Goal: Obtain resource: Download file/media

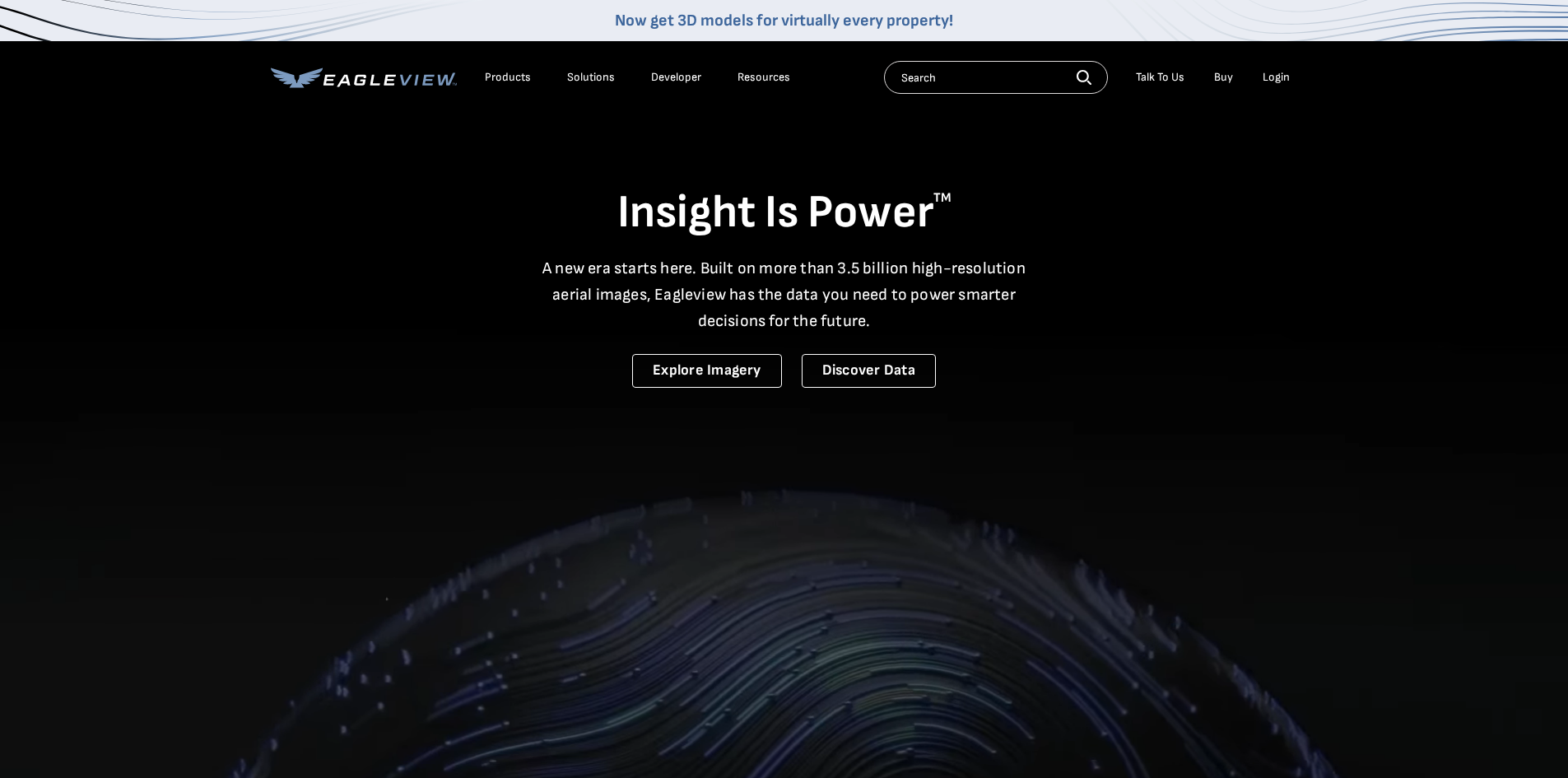
click at [1268, 81] on div "Login" at bounding box center [1277, 77] width 28 height 15
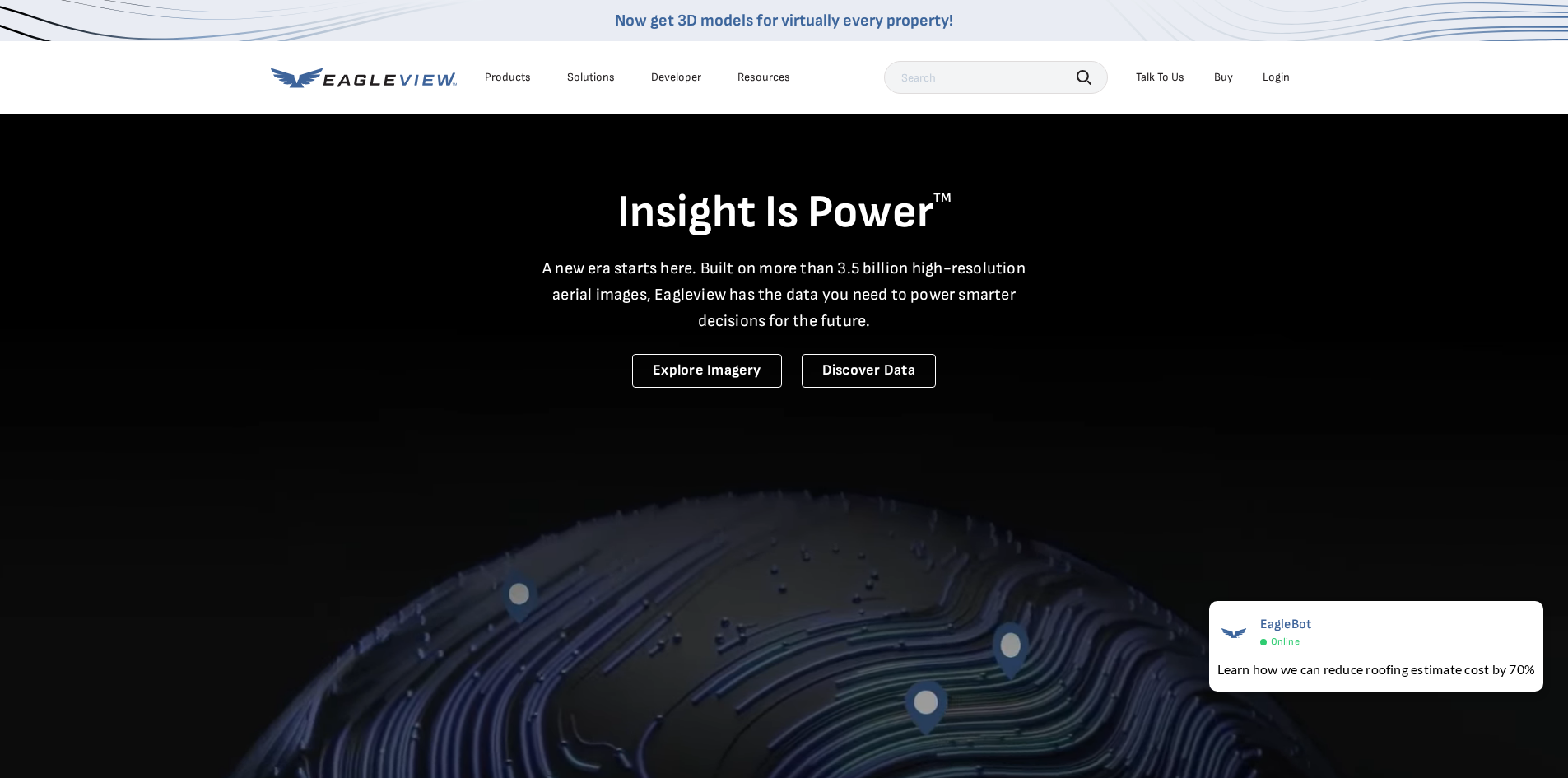
click at [1276, 76] on div "Login" at bounding box center [1277, 77] width 28 height 15
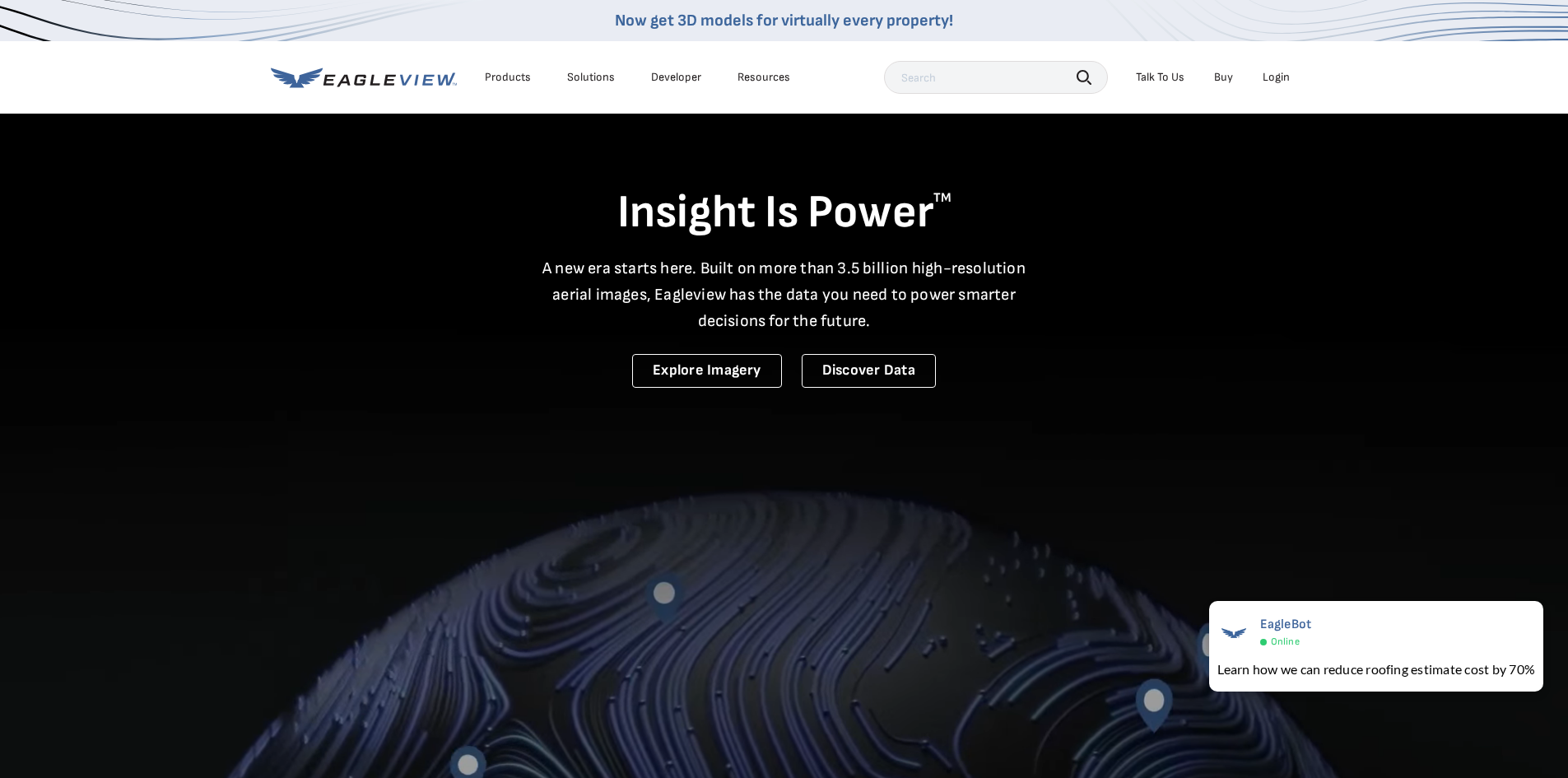
click at [1274, 76] on div "Login" at bounding box center [1277, 77] width 28 height 15
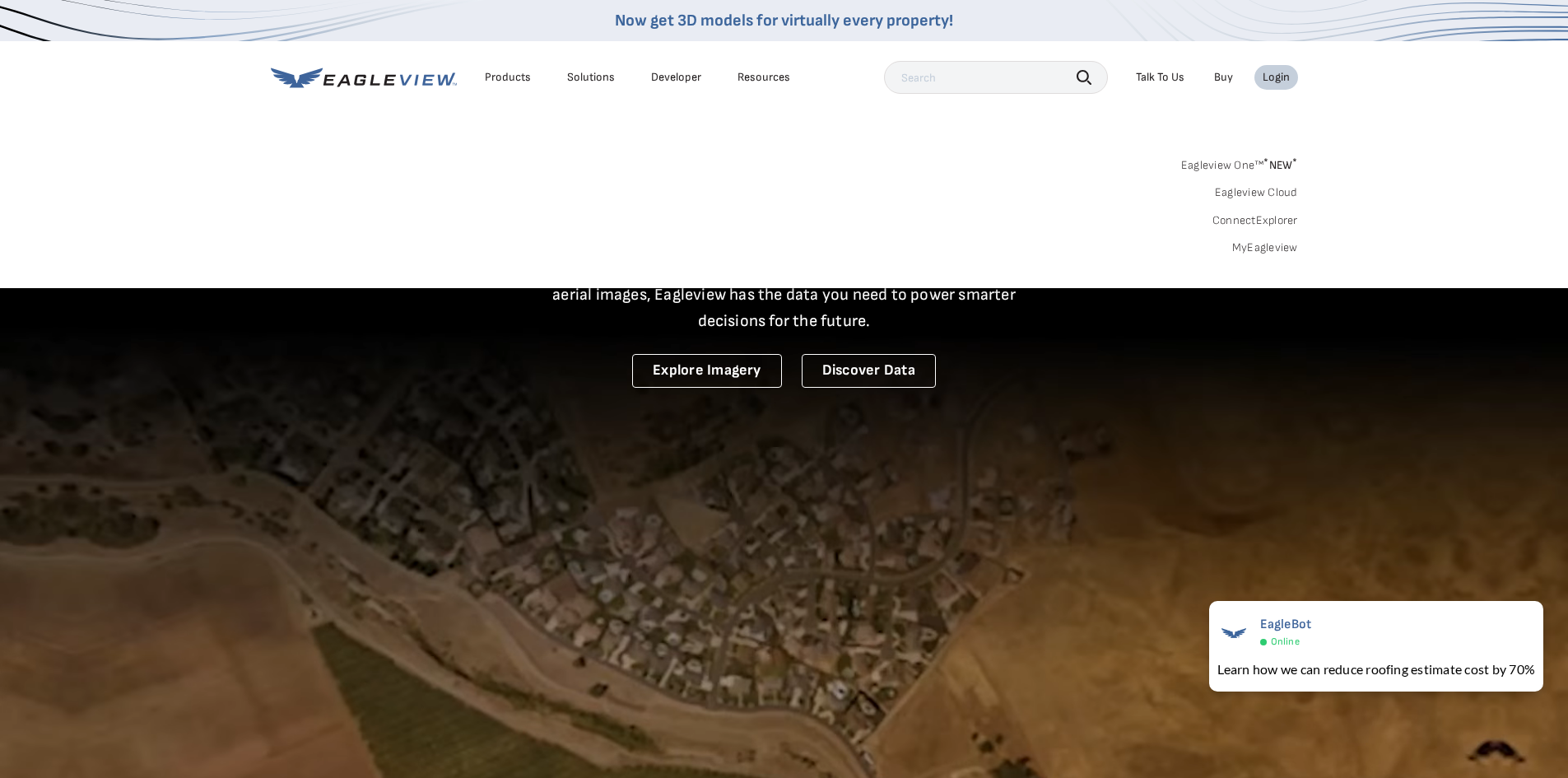
click at [1280, 242] on link "MyEagleview" at bounding box center [1265, 247] width 66 height 15
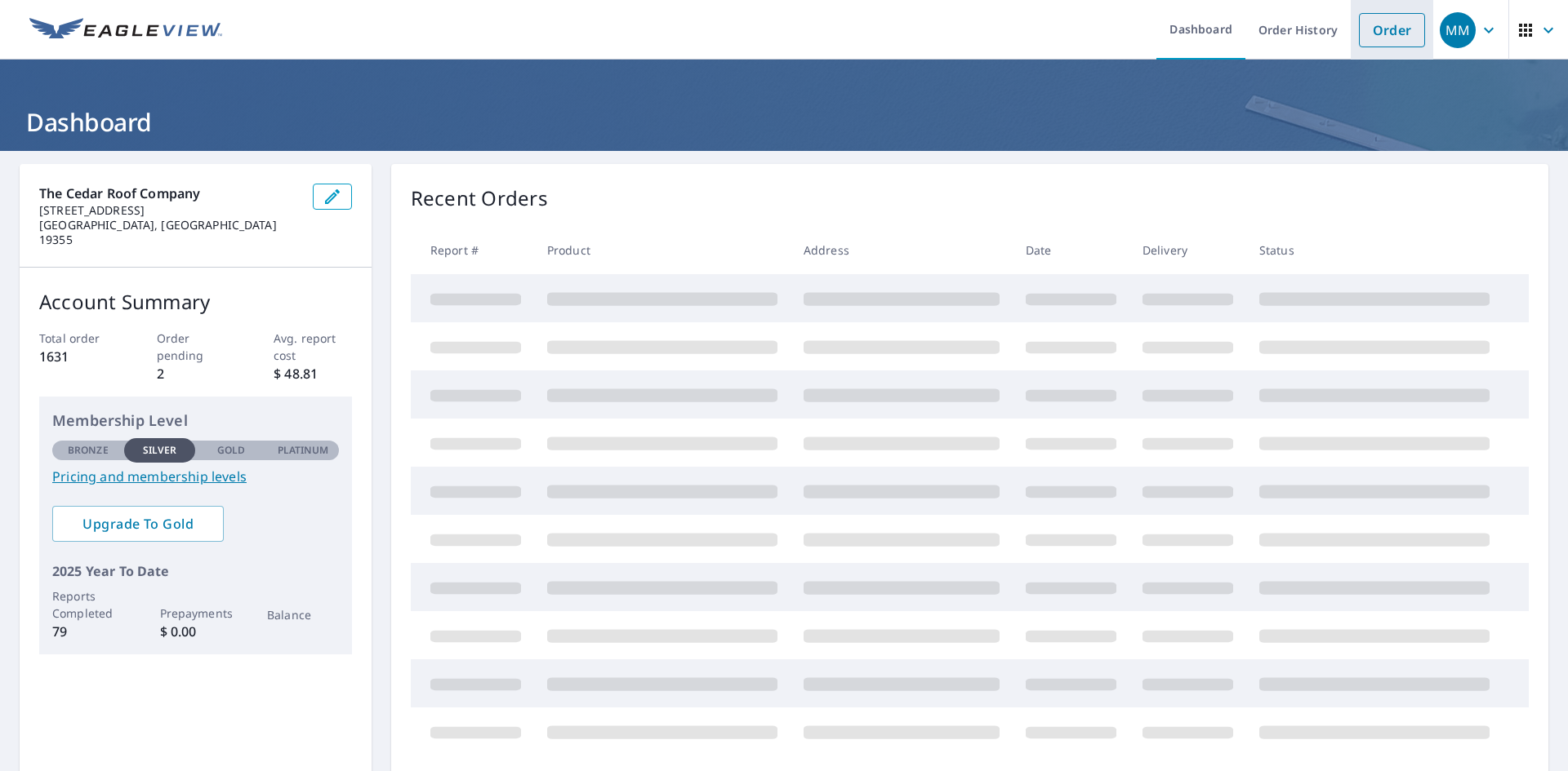
click at [1370, 22] on link "Order" at bounding box center [1392, 29] width 66 height 34
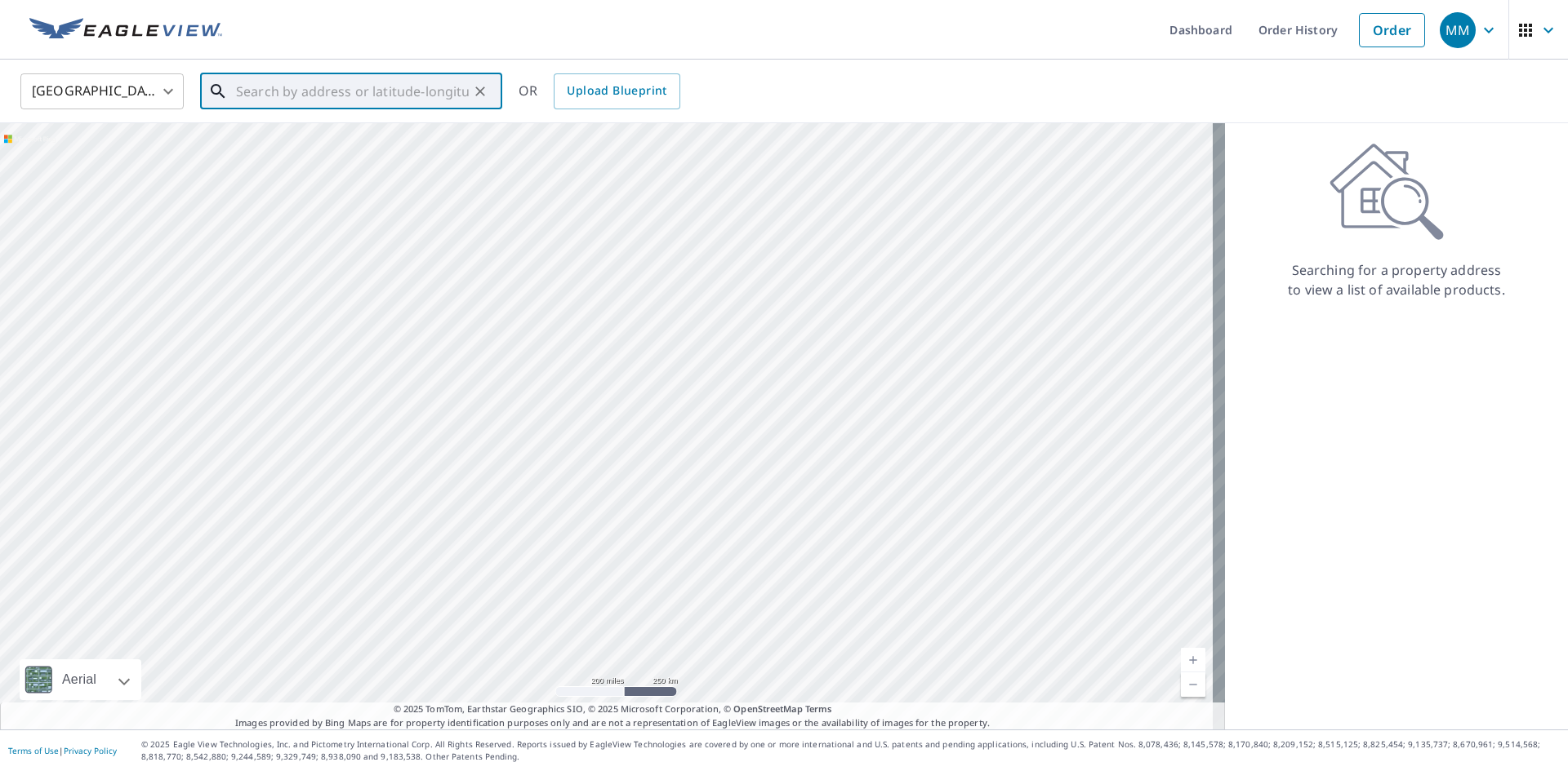
click at [406, 87] on input "text" at bounding box center [352, 91] width 232 height 46
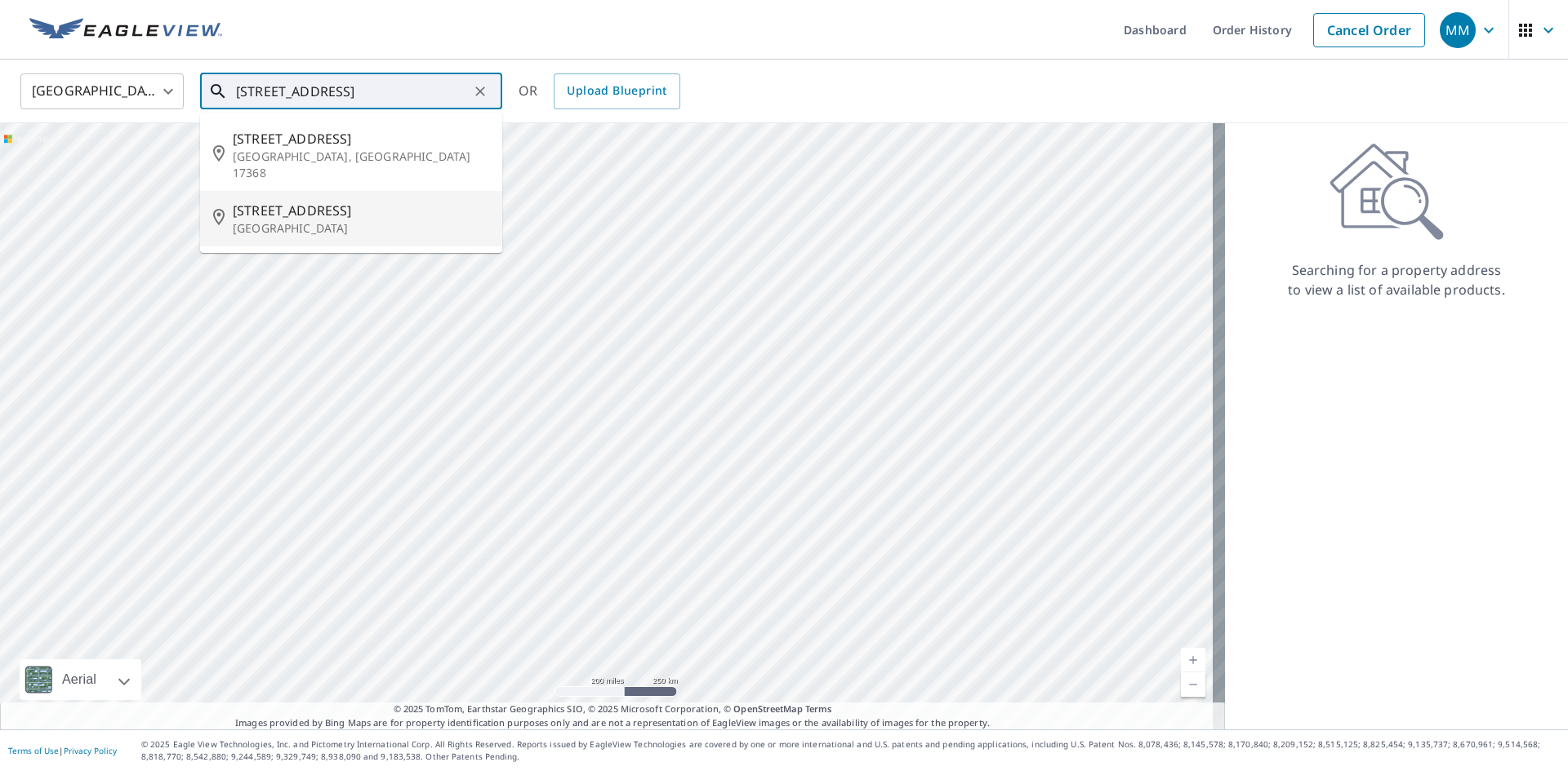
click at [359, 221] on p "[GEOGRAPHIC_DATA]" at bounding box center [360, 228] width 257 height 17
type input "[STREET_ADDRESS]"
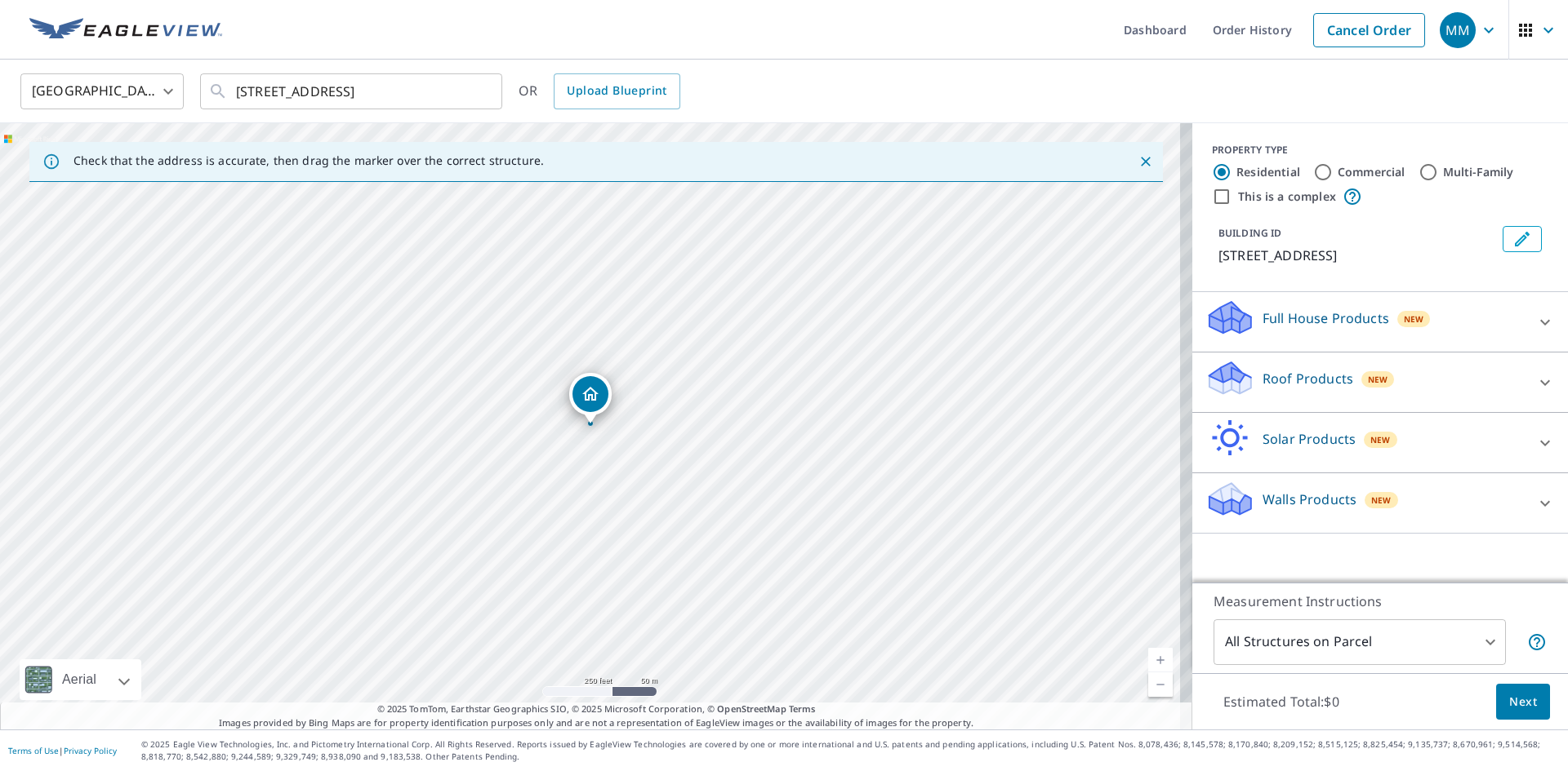
click at [1152, 664] on link "Current Level 17, Zoom In" at bounding box center [1160, 660] width 24 height 24
click at [1152, 664] on body "MM MM Dashboard Order History Cancel Order MM [GEOGRAPHIC_DATA] [GEOGRAPHIC_DAT…" at bounding box center [784, 386] width 1568 height 771
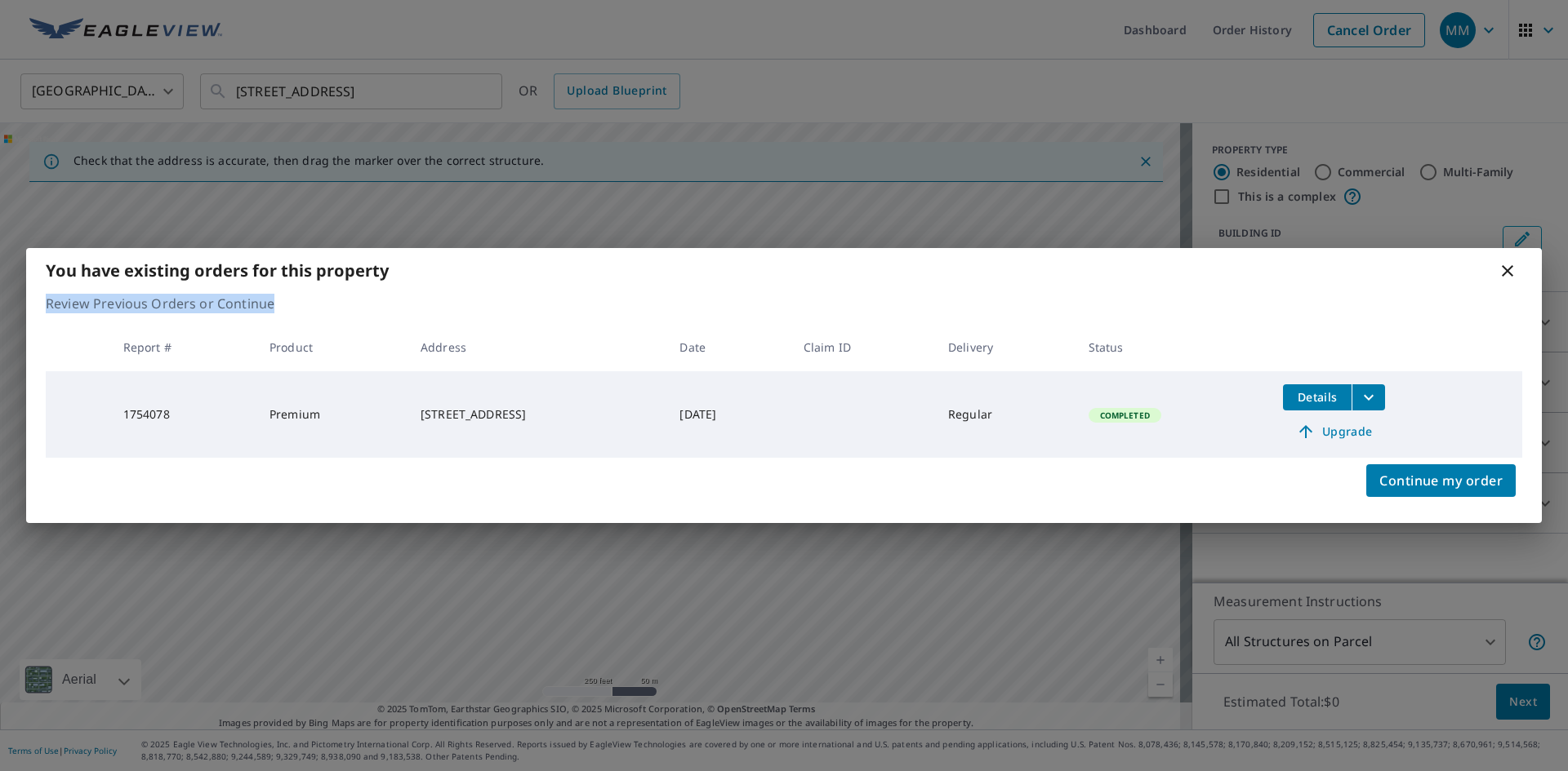
click at [1152, 664] on div "You have existing orders for this property Review Previous Orders or Continue R…" at bounding box center [784, 386] width 1568 height 771
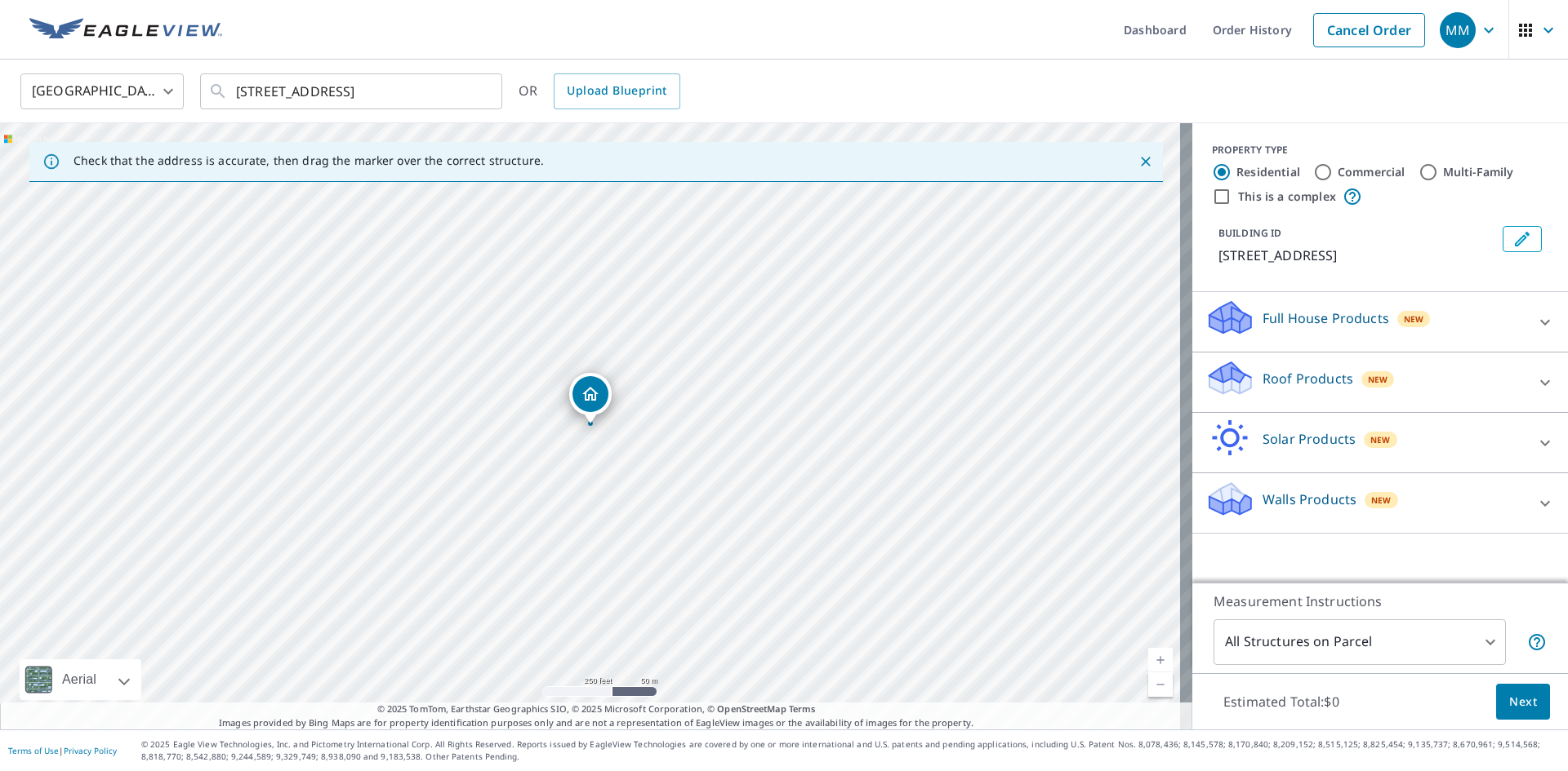
click at [1148, 663] on link "Current Level 17, Zoom In" at bounding box center [1160, 660] width 24 height 24
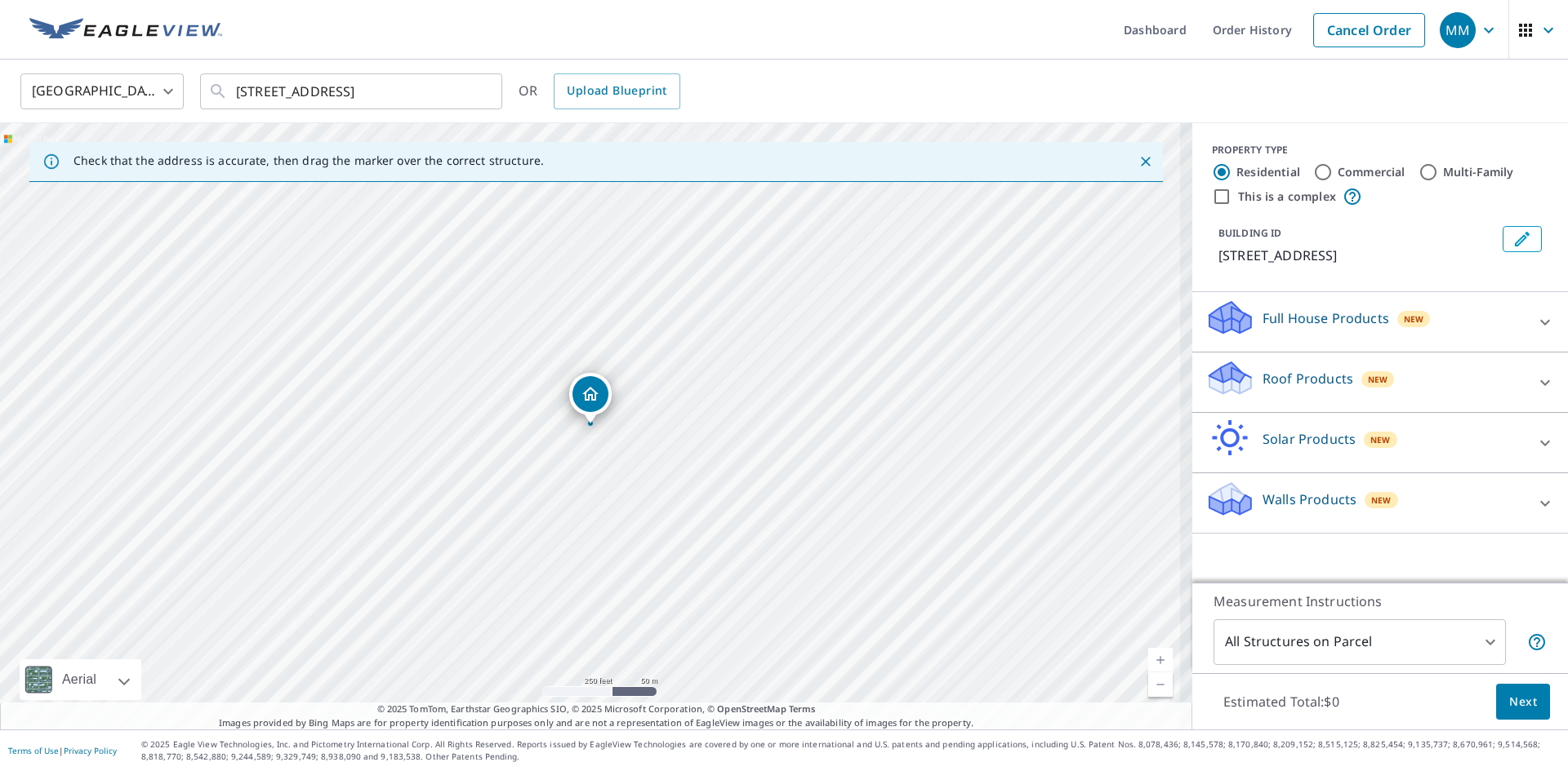
click at [1148, 663] on link "Current Level 17, Zoom In" at bounding box center [1160, 660] width 24 height 24
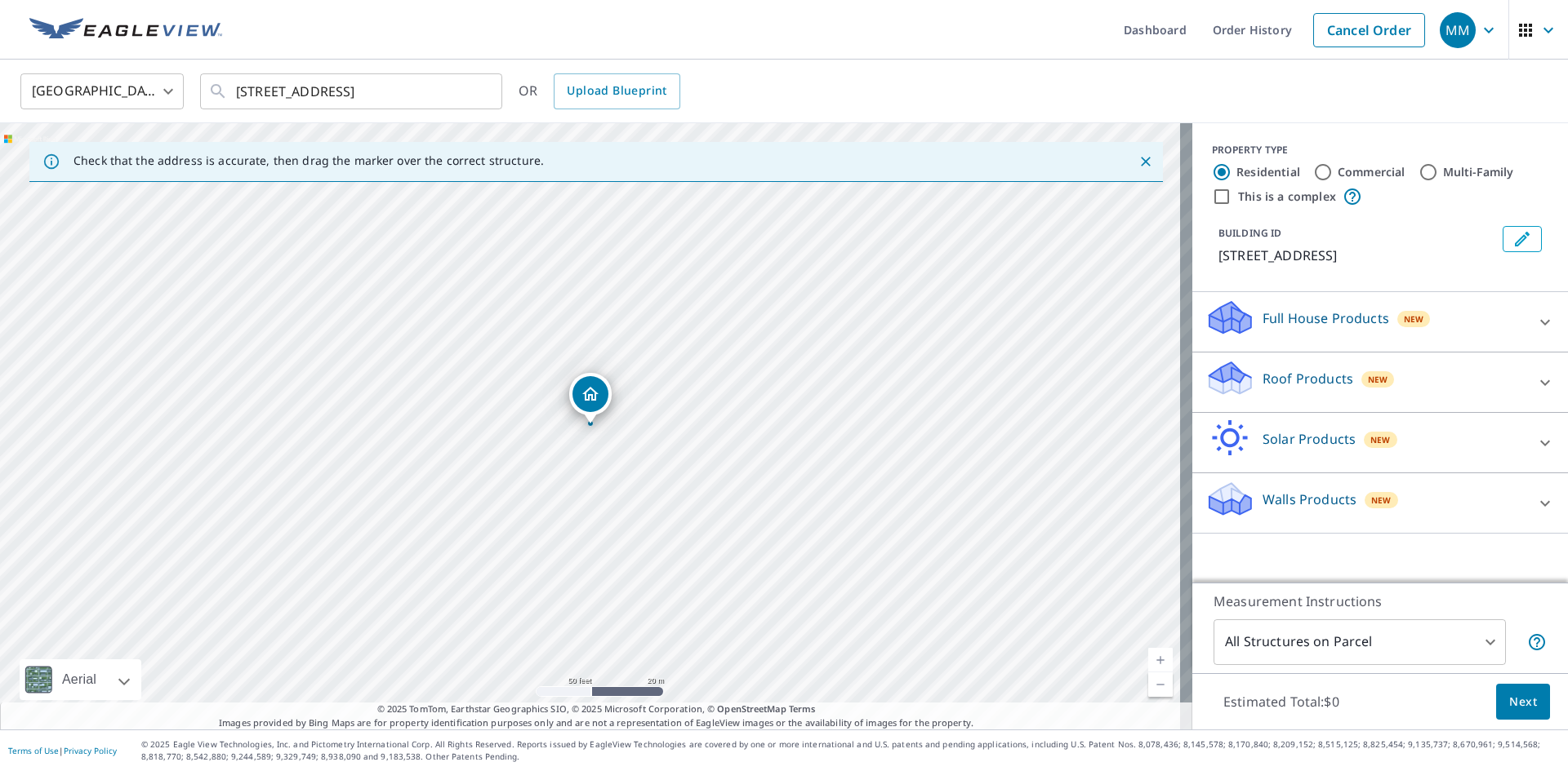
click at [596, 396] on icon "Dropped pin, building 1, Residential property, 106 Springhouse Ln Newtown Squar…" at bounding box center [591, 394] width 20 height 20
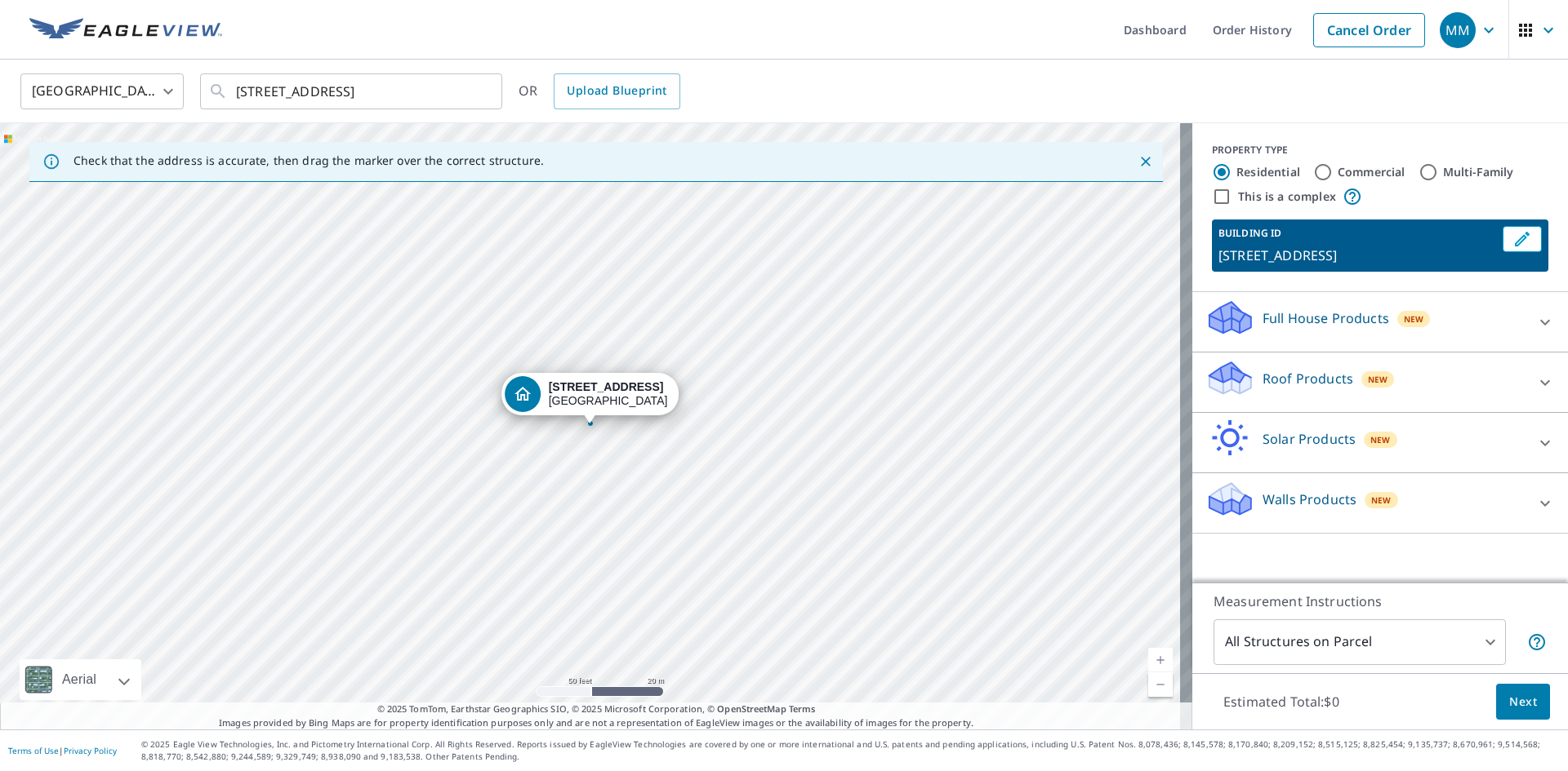
drag, startPoint x: 245, startPoint y: 102, endPoint x: 510, endPoint y: 84, distance: 265.6
click at [510, 84] on div "[GEOGRAPHIC_DATA] [GEOGRAPHIC_DATA] ​ [STREET_ADDRESS] ​ OR Upload Blueprint" at bounding box center [777, 91] width 1540 height 38
click at [483, 89] on icon "Clear" at bounding box center [479, 91] width 17 height 17
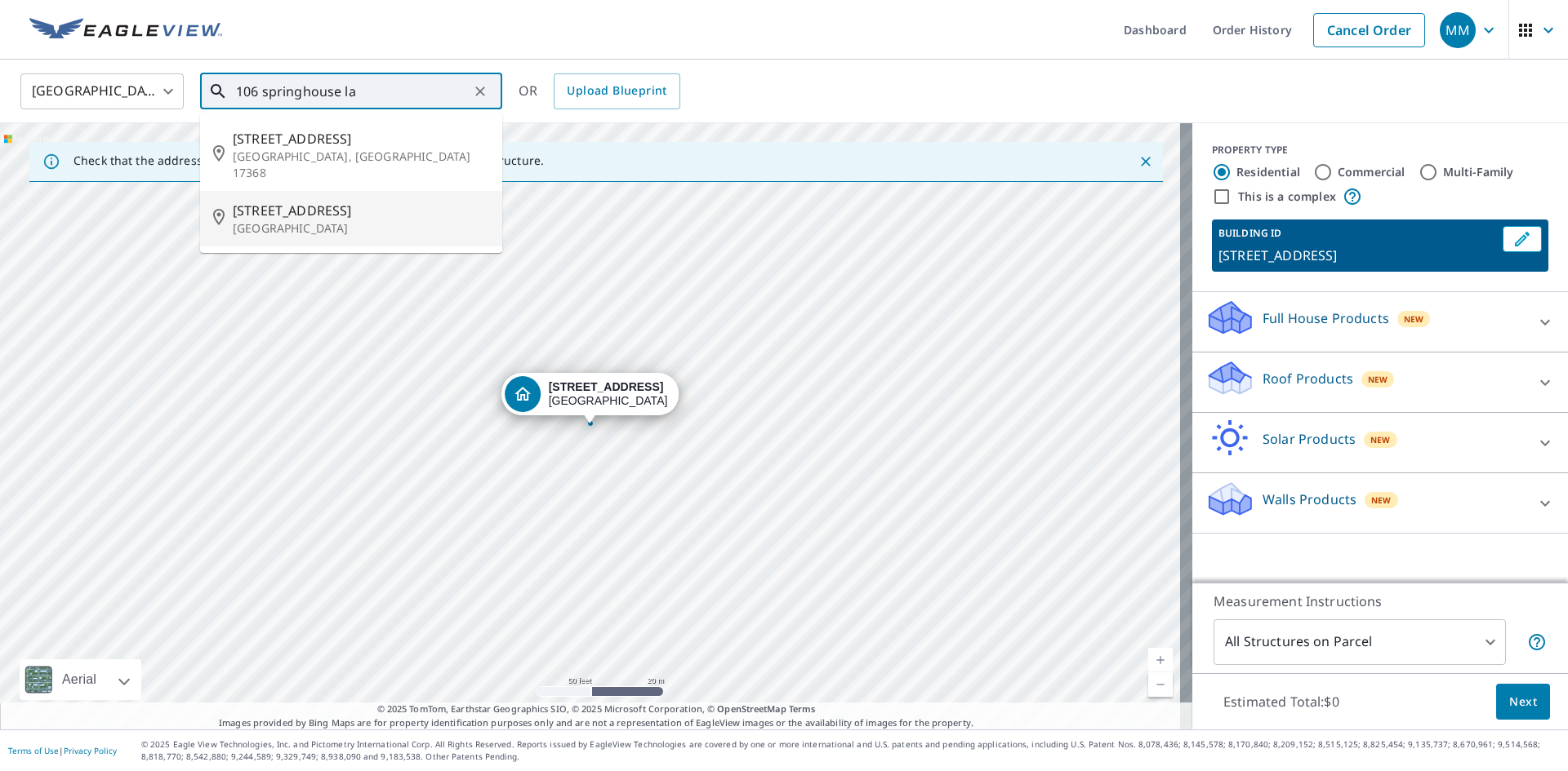
click at [351, 221] on p "[GEOGRAPHIC_DATA]" at bounding box center [360, 228] width 257 height 17
type input "[STREET_ADDRESS]"
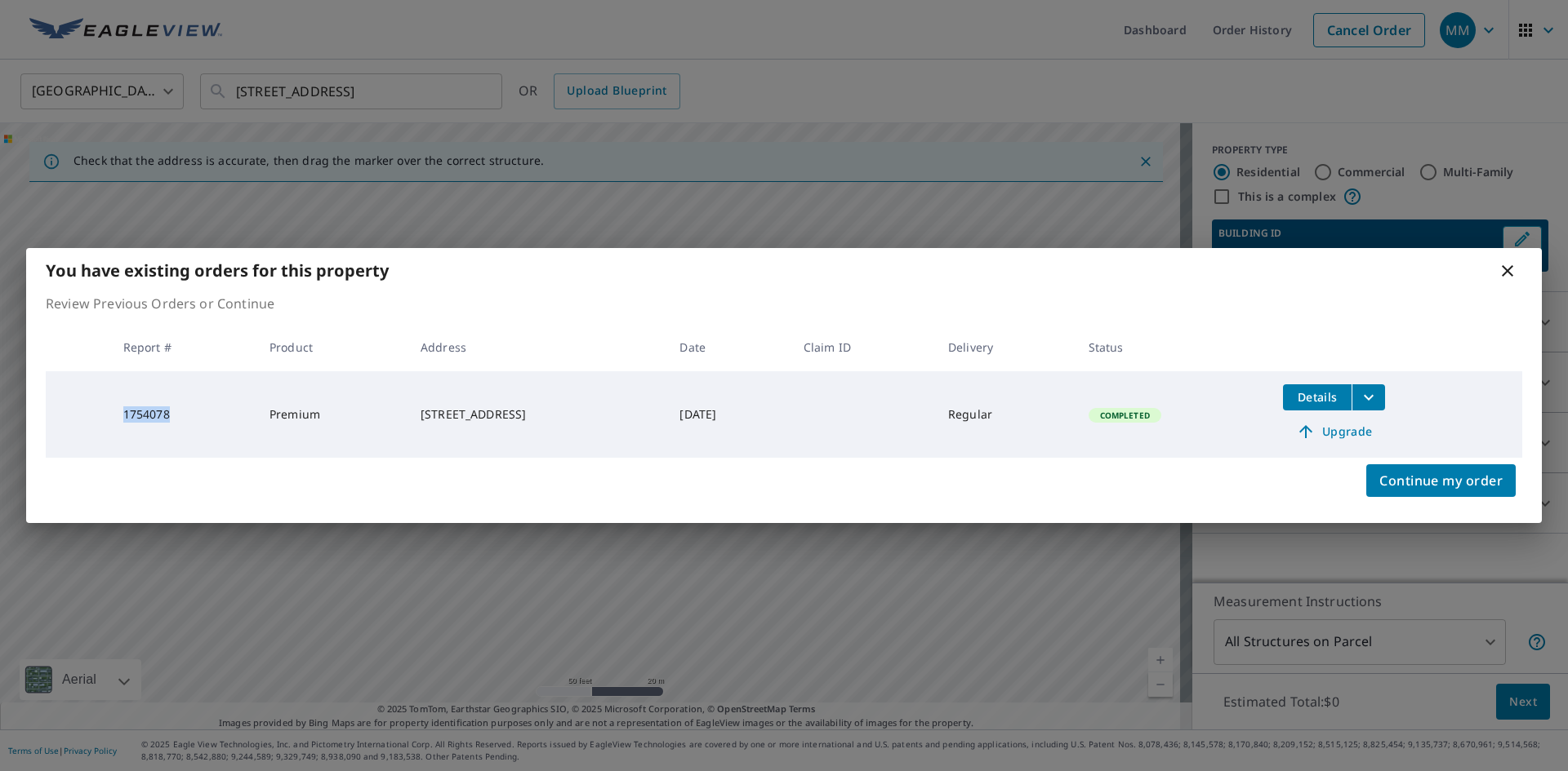
drag, startPoint x: 164, startPoint y: 415, endPoint x: 112, endPoint y: 411, distance: 52.2
click at [112, 411] on td "1754078" at bounding box center [184, 415] width 146 height 87
copy td "1754078"
click at [1374, 398] on icon "filesDropdownBtn-1754078" at bounding box center [1369, 397] width 10 height 6
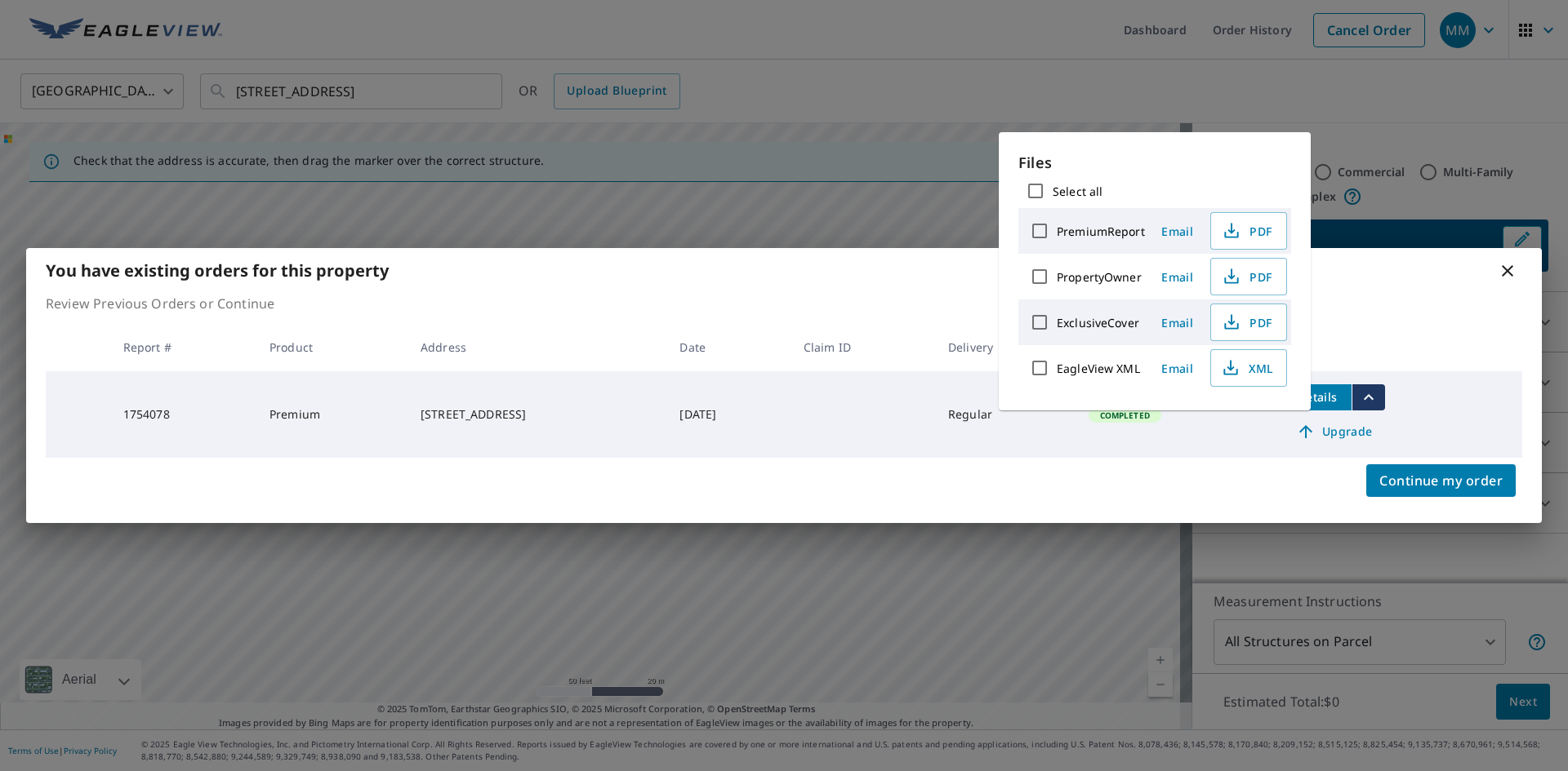
click at [666, 452] on td "[STREET_ADDRESS]" at bounding box center [536, 415] width 259 height 87
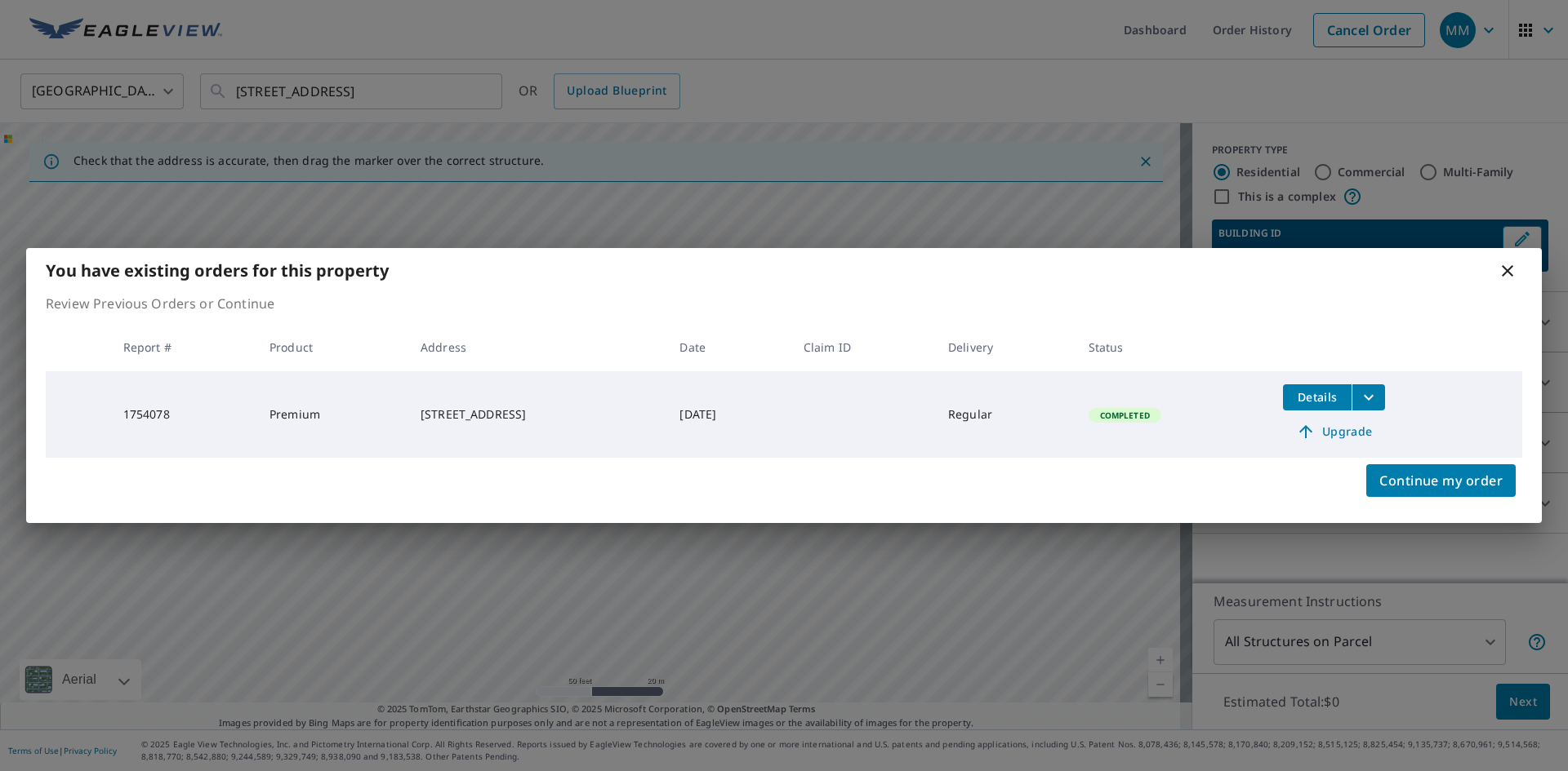
click at [1341, 404] on span "Details" at bounding box center [1317, 397] width 49 height 16
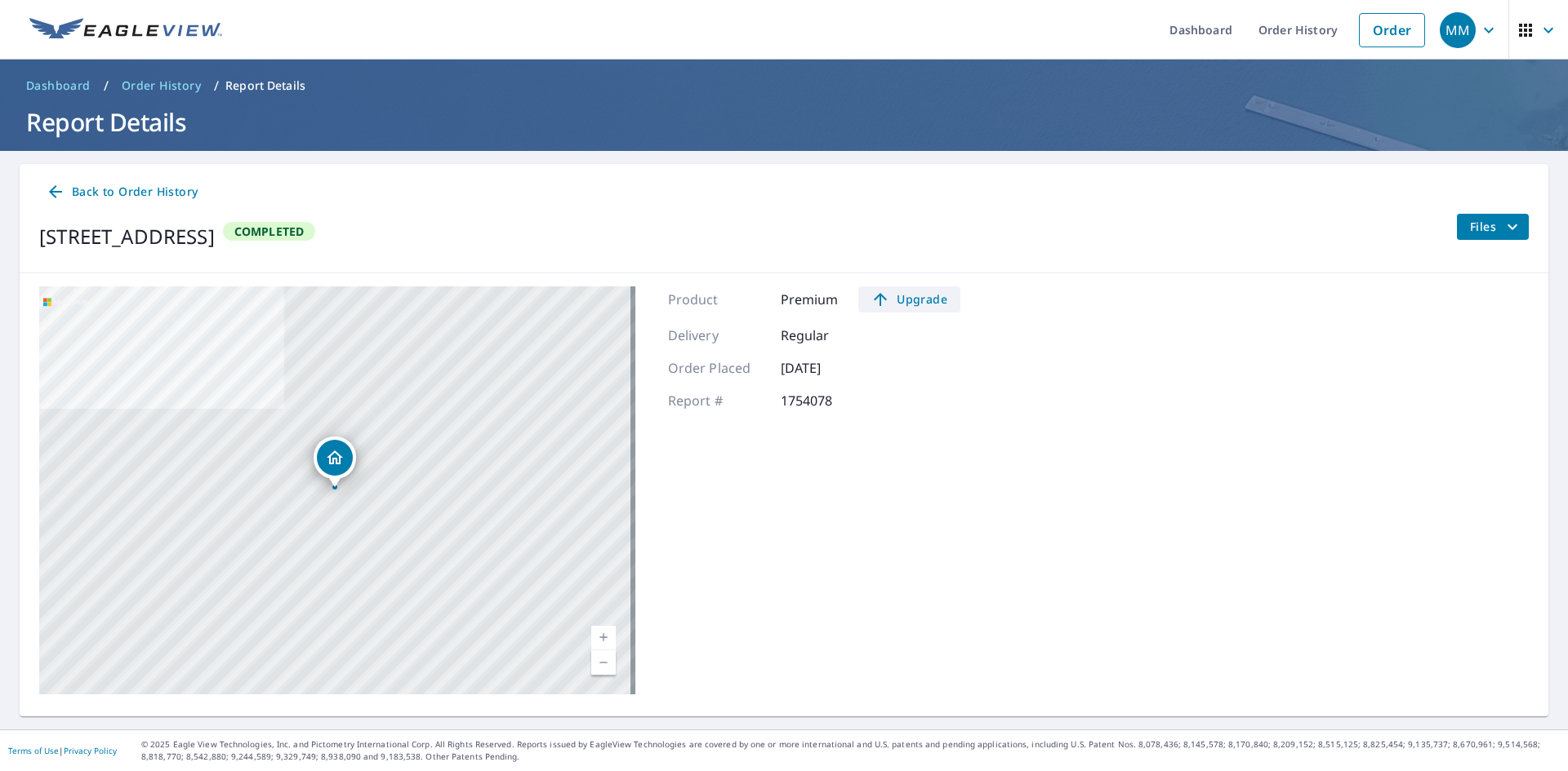
click at [927, 298] on span "Upgrade" at bounding box center [909, 300] width 82 height 20
click at [48, 194] on icon at bounding box center [56, 191] width 20 height 20
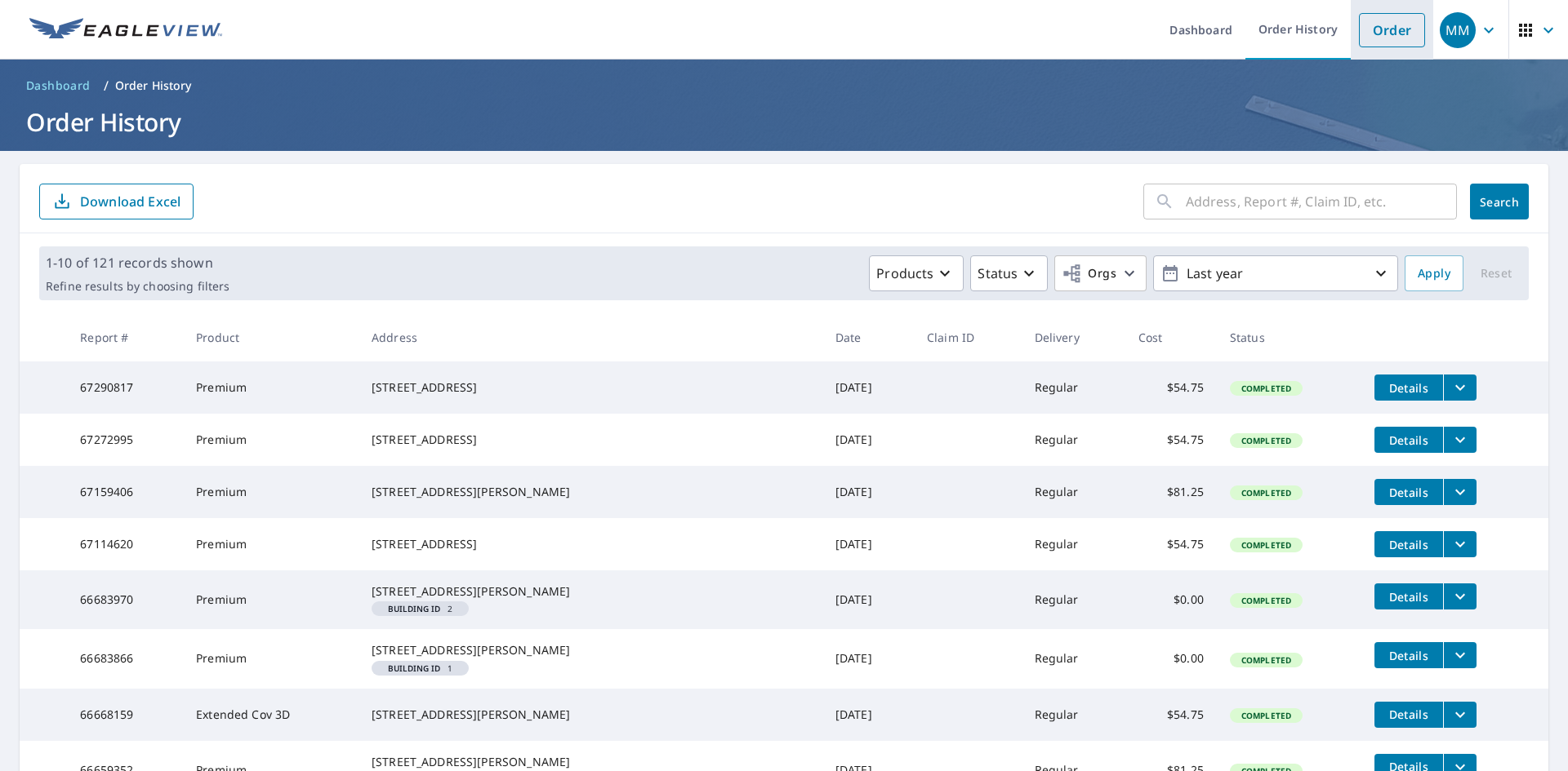
click at [1374, 27] on link "Order" at bounding box center [1392, 29] width 66 height 34
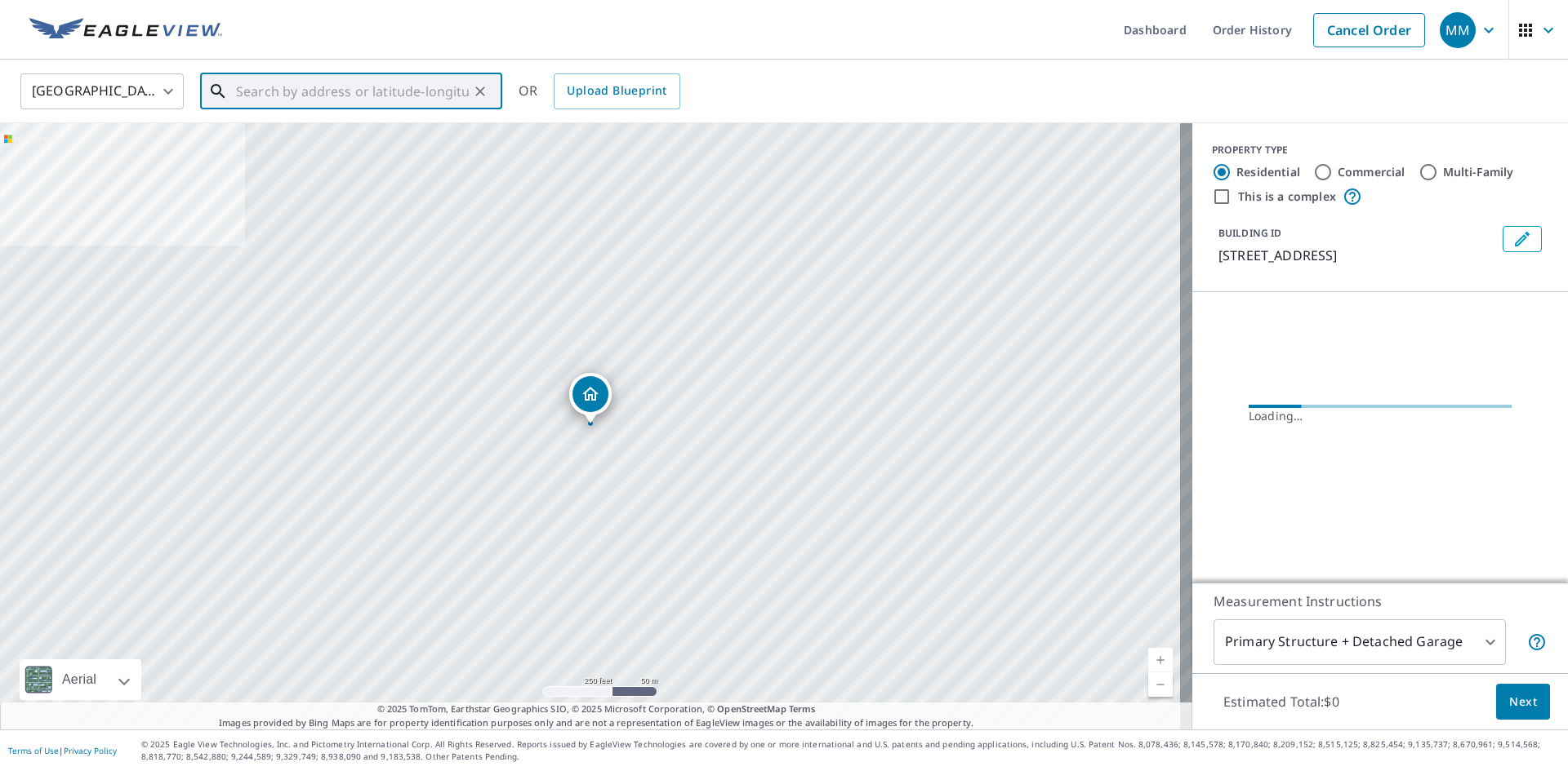
click at [325, 94] on input "text" at bounding box center [352, 91] width 232 height 46
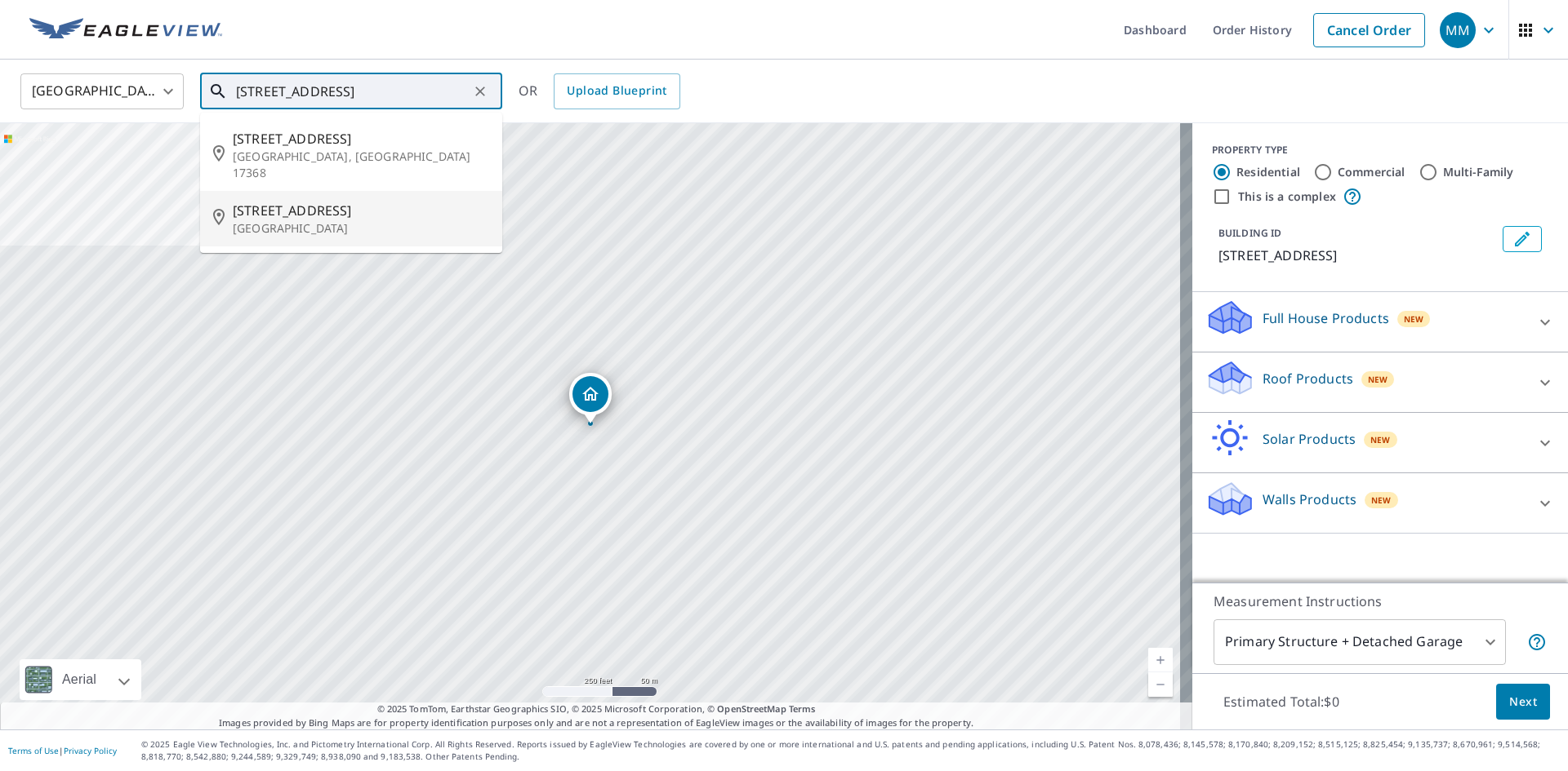
click at [326, 201] on span "[STREET_ADDRESS]" at bounding box center [360, 211] width 257 height 20
type input "[STREET_ADDRESS]"
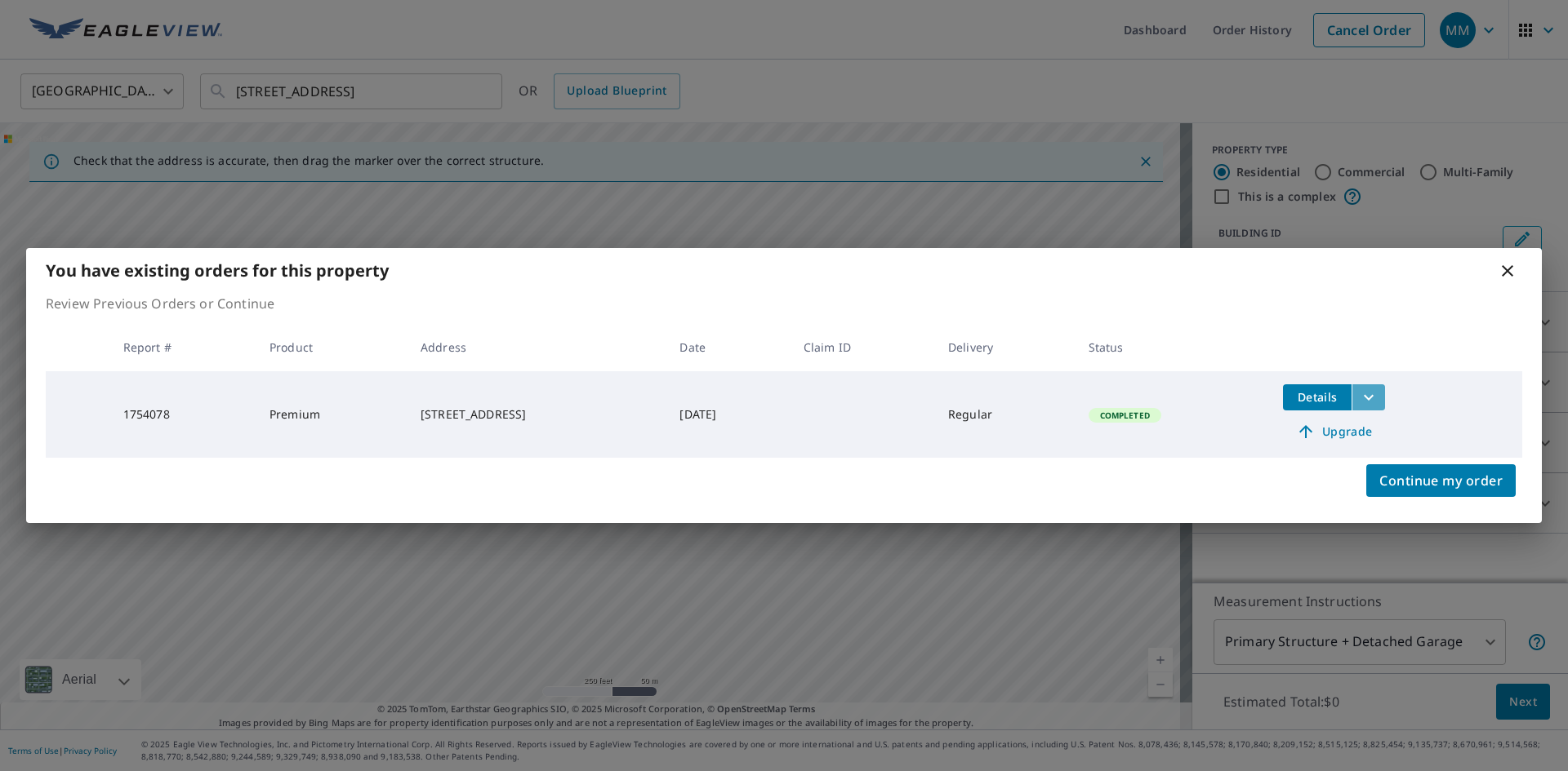
click at [1379, 397] on icon "filesDropdownBtn-1754078" at bounding box center [1369, 397] width 20 height 20
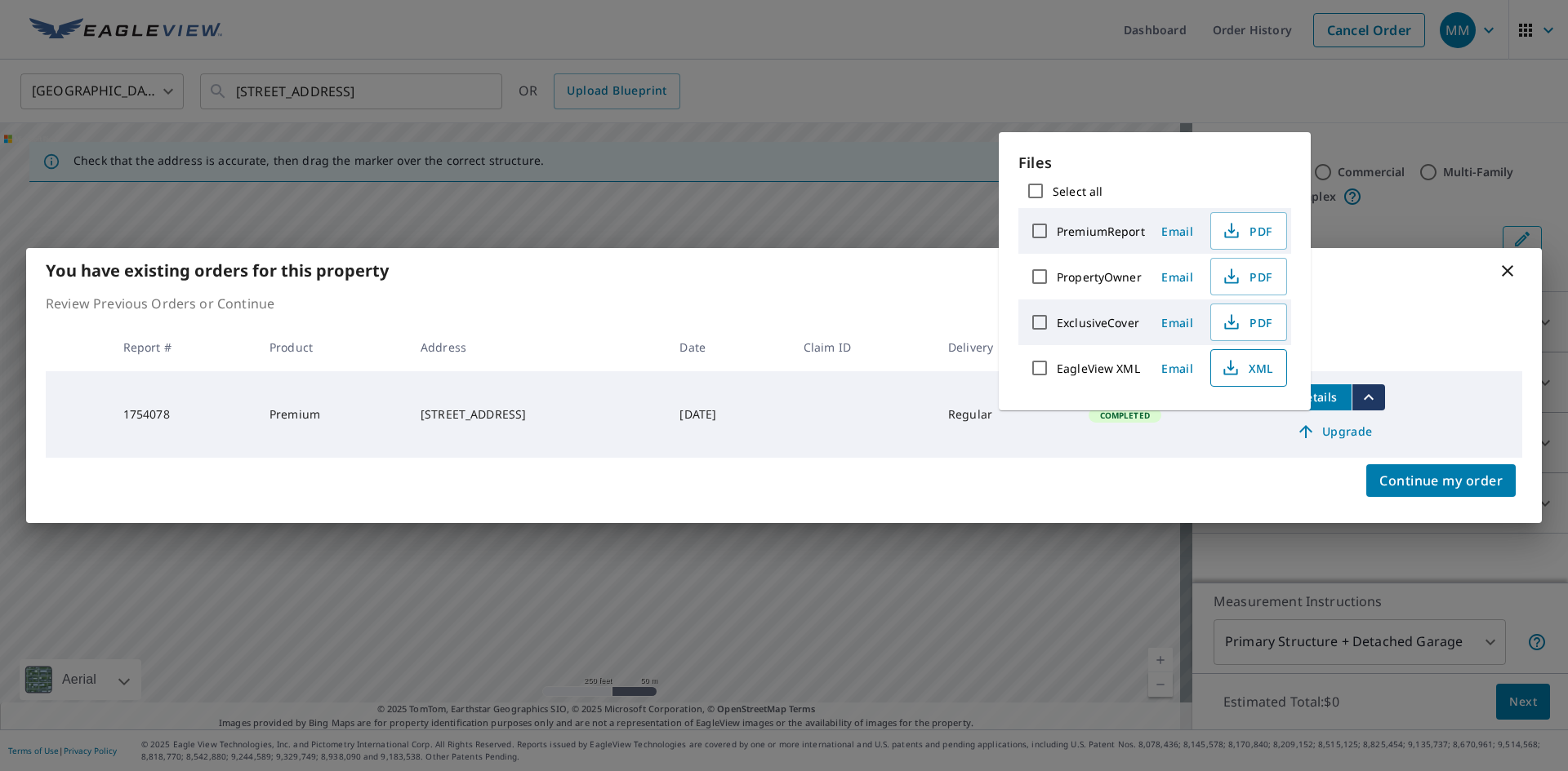
click at [1250, 372] on span "XML" at bounding box center [1247, 368] width 53 height 20
click at [1246, 276] on span "PDF" at bounding box center [1247, 276] width 53 height 20
